Goal: Find specific page/section: Find specific page/section

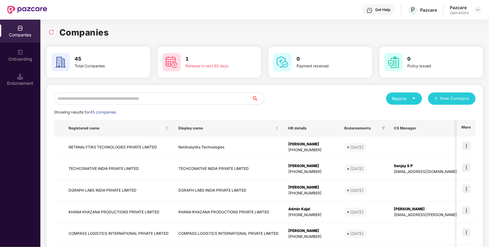
scroll to position [139, 0]
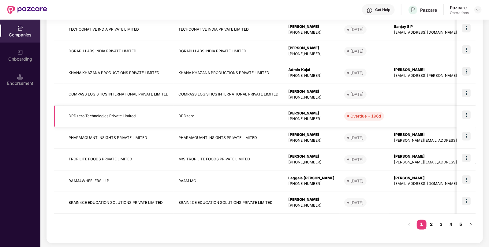
click at [94, 116] on td "DPDzero Technologies Private Limited" at bounding box center [119, 117] width 110 height 22
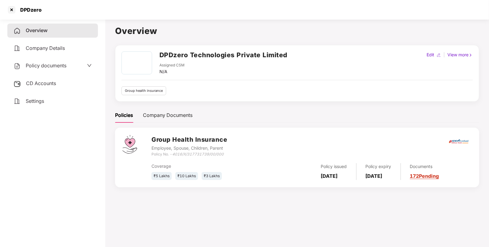
click at [163, 54] on h2 "DPDzero Technologies Private Limited" at bounding box center [223, 55] width 128 height 10
copy h2 "DPDzero"
click at [8, 11] on div at bounding box center [12, 10] width 10 height 10
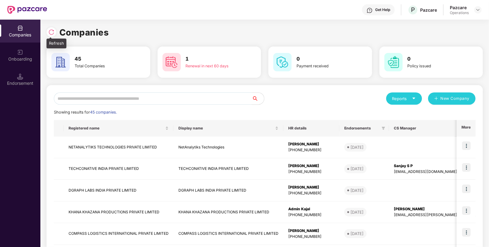
click at [53, 34] on img at bounding box center [51, 32] width 6 height 6
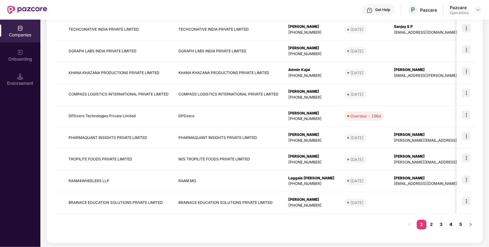
click at [448, 225] on link "4" at bounding box center [451, 224] width 10 height 9
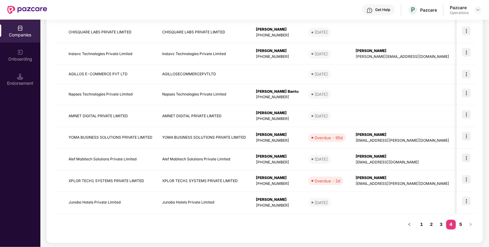
click at [467, 225] on button "button" at bounding box center [471, 225] width 10 height 10
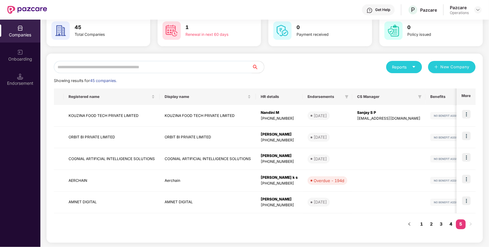
click at [453, 225] on link "4" at bounding box center [451, 223] width 10 height 9
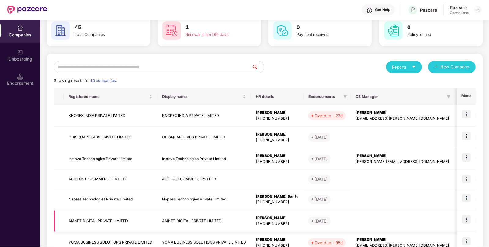
scroll to position [136, 0]
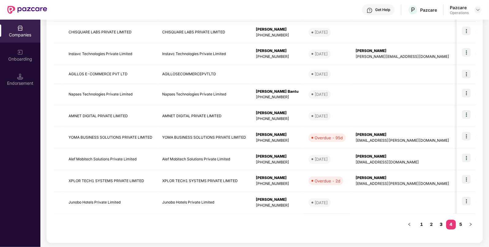
click at [443, 223] on link "3" at bounding box center [441, 224] width 10 height 9
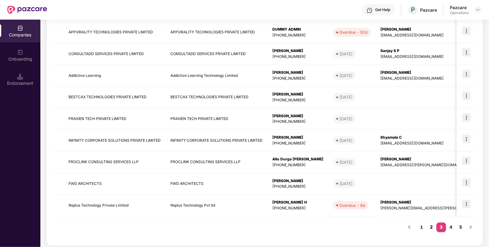
click at [434, 223] on link "2" at bounding box center [431, 226] width 10 height 9
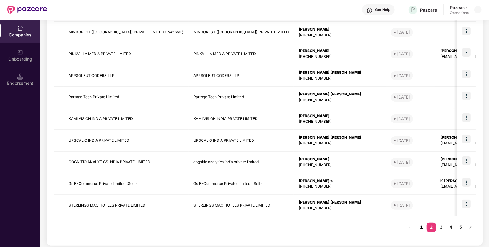
click at [418, 227] on link "1" at bounding box center [422, 226] width 10 height 9
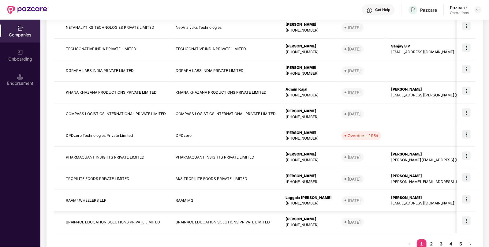
scroll to position [0, 0]
